Goal: Use online tool/utility

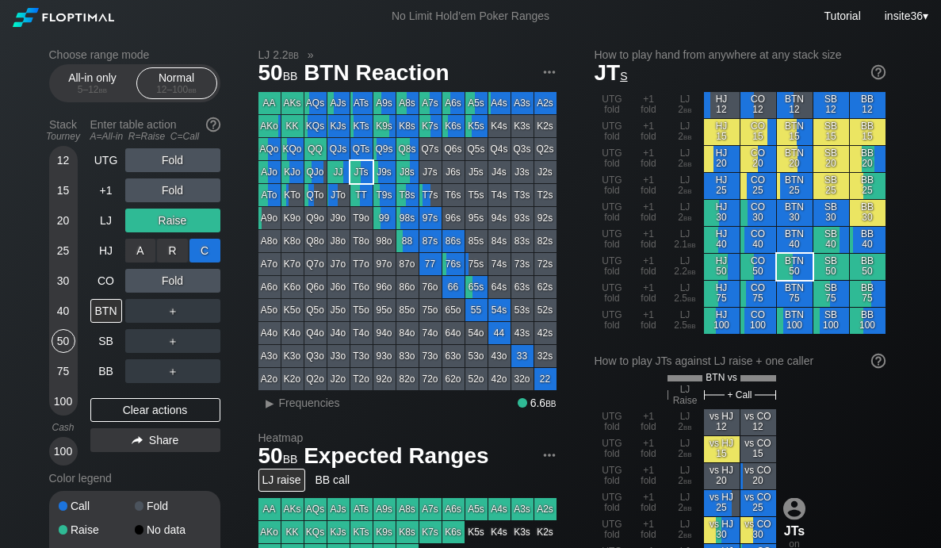
click at [212, 247] on div "C ✕" at bounding box center [204, 251] width 31 height 24
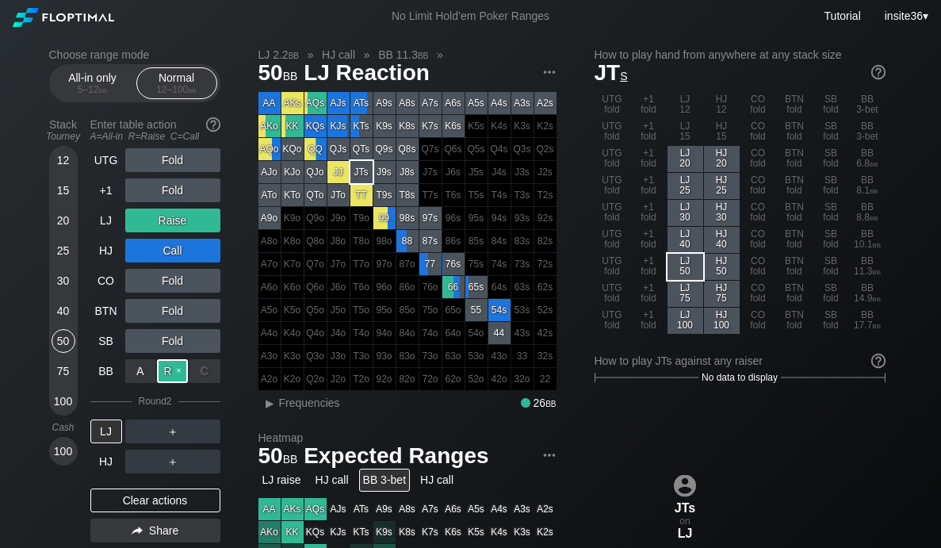
click at [166, 372] on div "R ✕" at bounding box center [172, 371] width 31 height 24
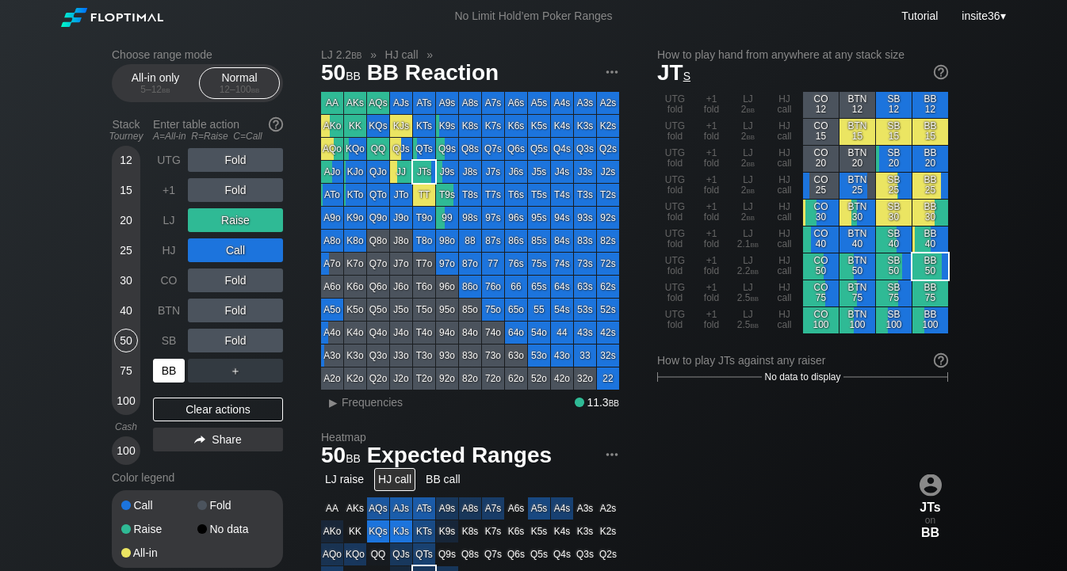
click at [168, 370] on div "BB" at bounding box center [169, 371] width 32 height 24
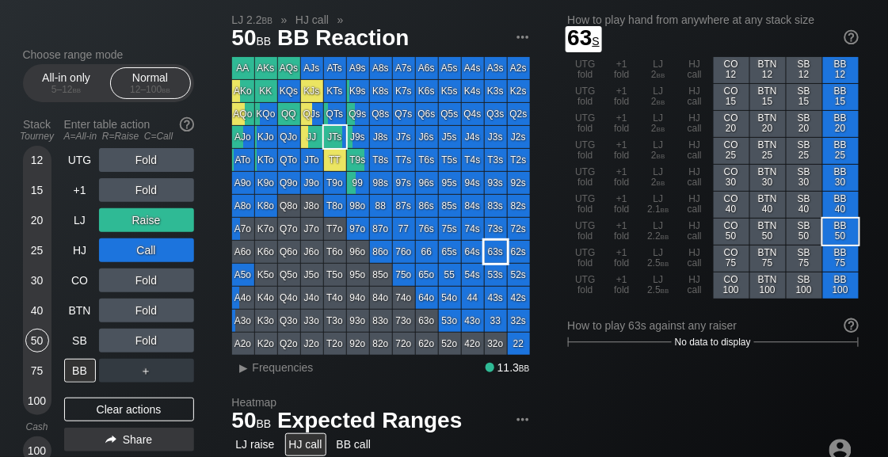
scroll to position [35, 0]
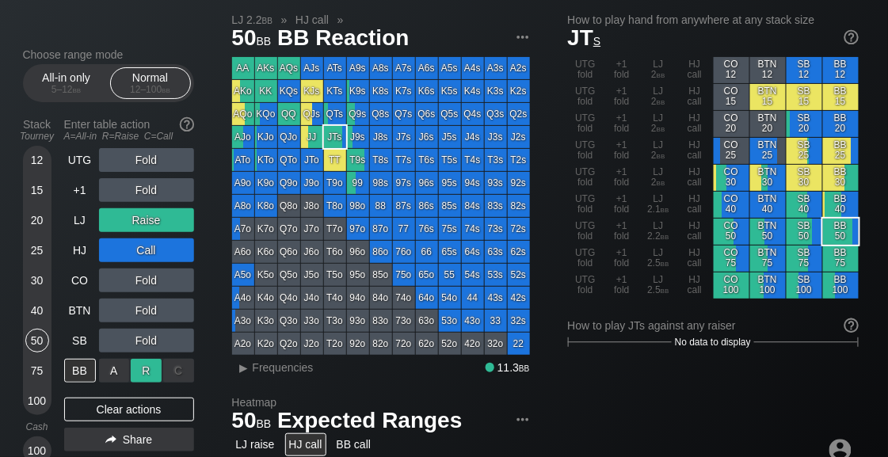
click at [146, 366] on div "R ✕" at bounding box center [146, 371] width 31 height 24
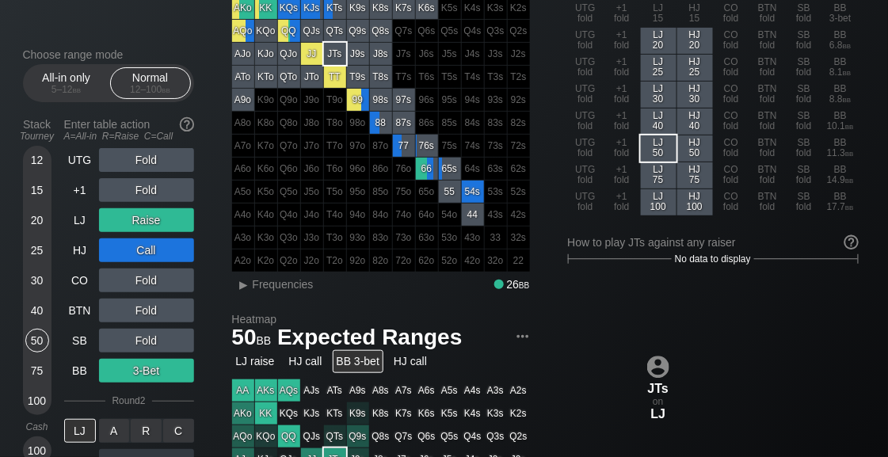
scroll to position [120, 0]
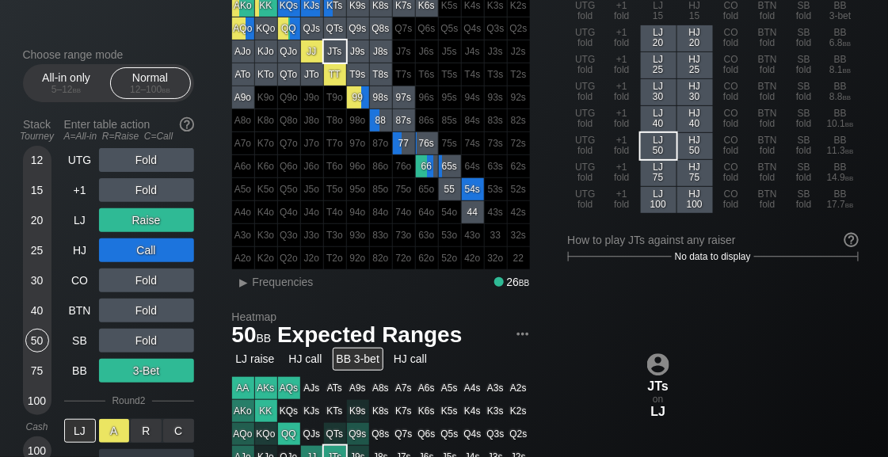
click at [110, 433] on div "A ✕" at bounding box center [114, 431] width 31 height 24
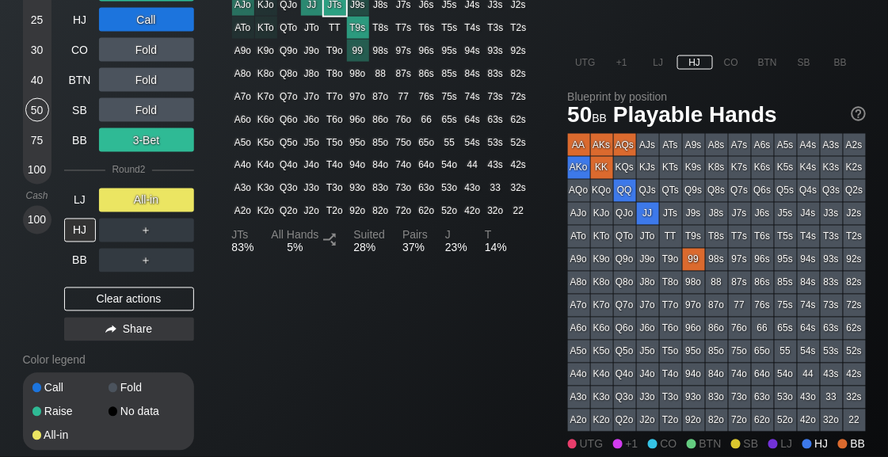
scroll to position [574, 0]
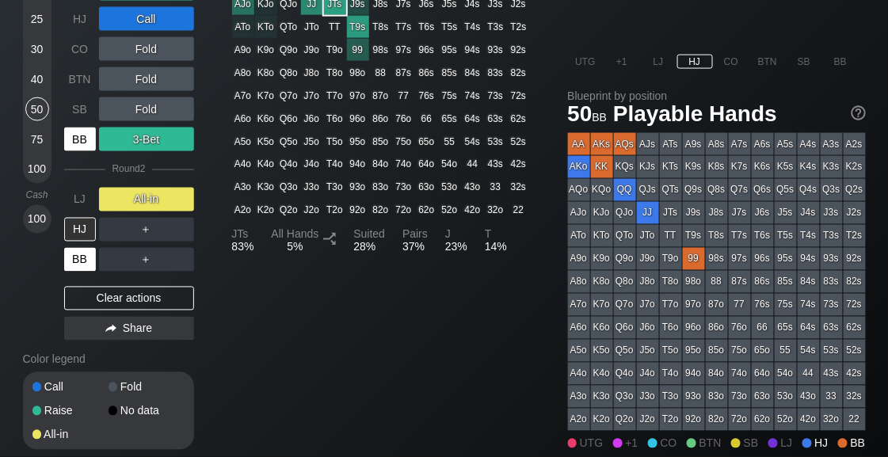
click at [82, 254] on div "BB" at bounding box center [80, 260] width 32 height 24
